Goal: Task Accomplishment & Management: Manage account settings

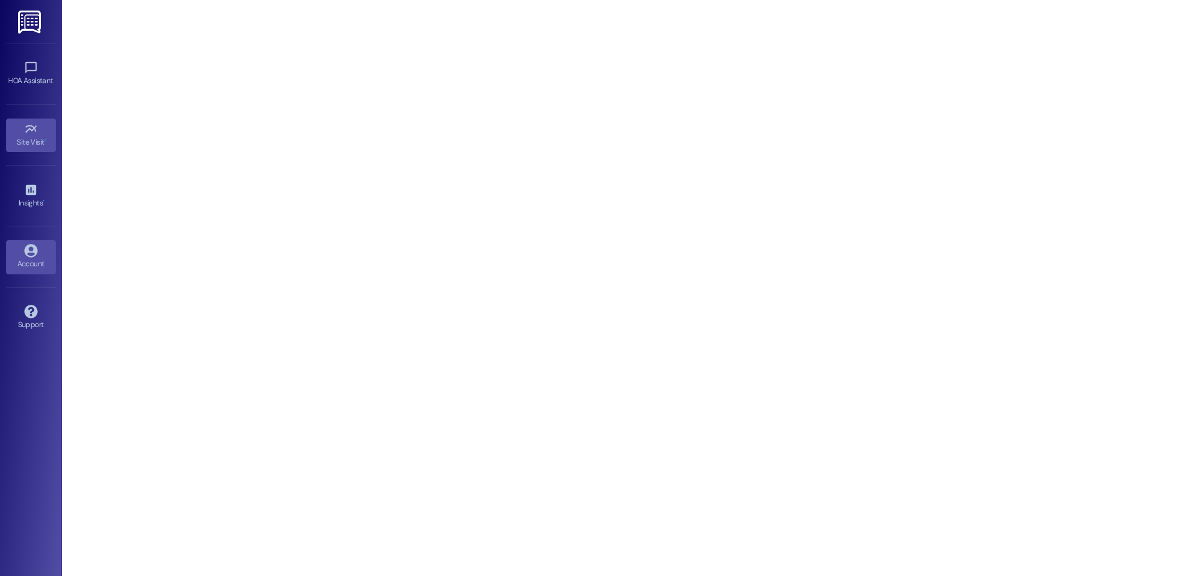
click at [44, 253] on link "Account" at bounding box center [31, 256] width 50 height 33
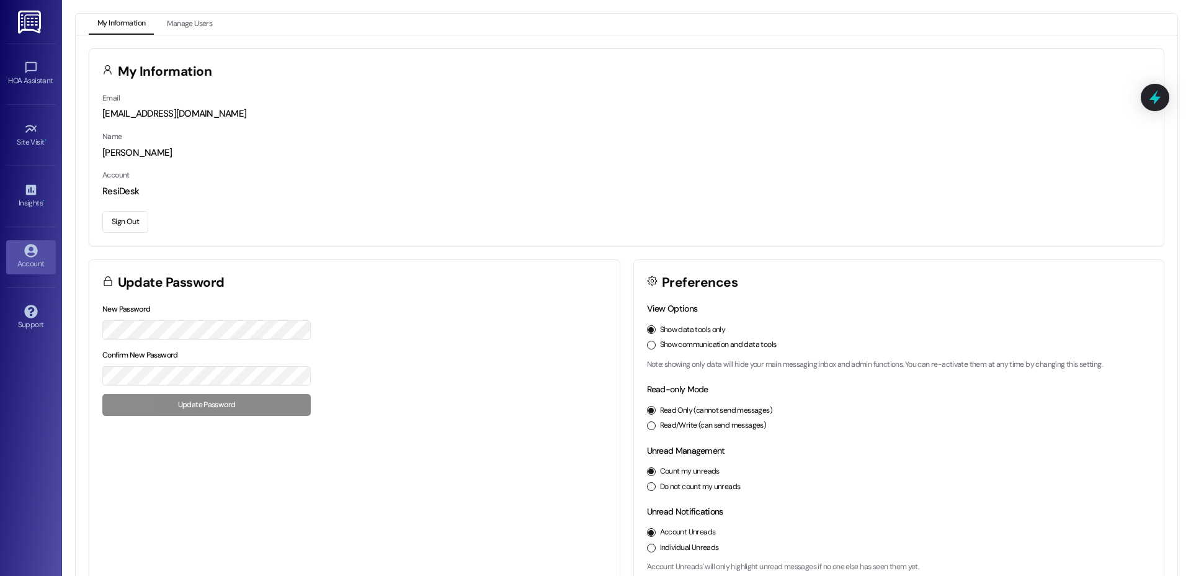
click at [133, 218] on button "Sign Out" at bounding box center [125, 222] width 46 height 22
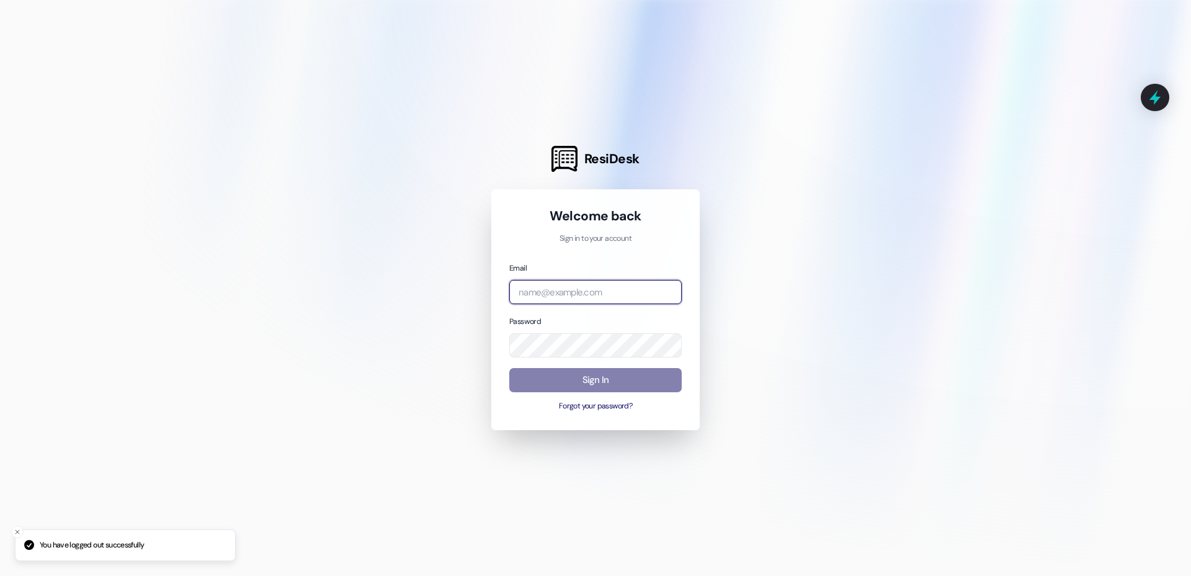
click at [583, 293] on input "email" at bounding box center [595, 292] width 172 height 24
click at [0, 575] on com-1password-button at bounding box center [0, 576] width 0 height 0
click at [639, 293] on input "bro" at bounding box center [595, 292] width 172 height 24
type input "b"
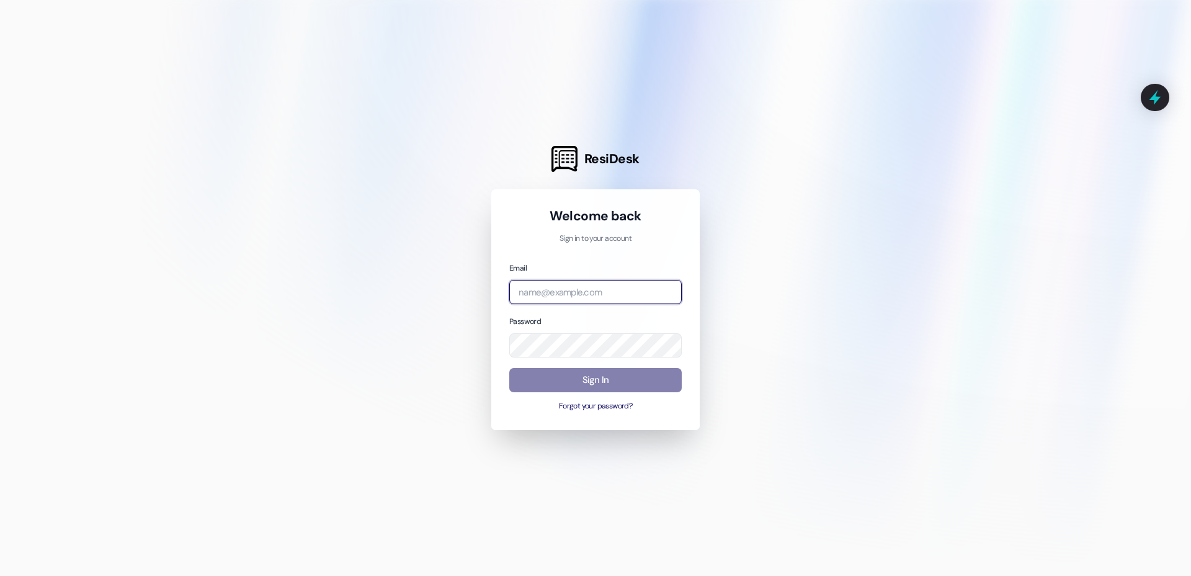
click at [0, 575] on com-1password-button at bounding box center [0, 576] width 0 height 0
type input "[EMAIL_ADDRESS][PERSON_NAME][PERSON_NAME][DOMAIN_NAME]"
